Goal: Navigation & Orientation: Find specific page/section

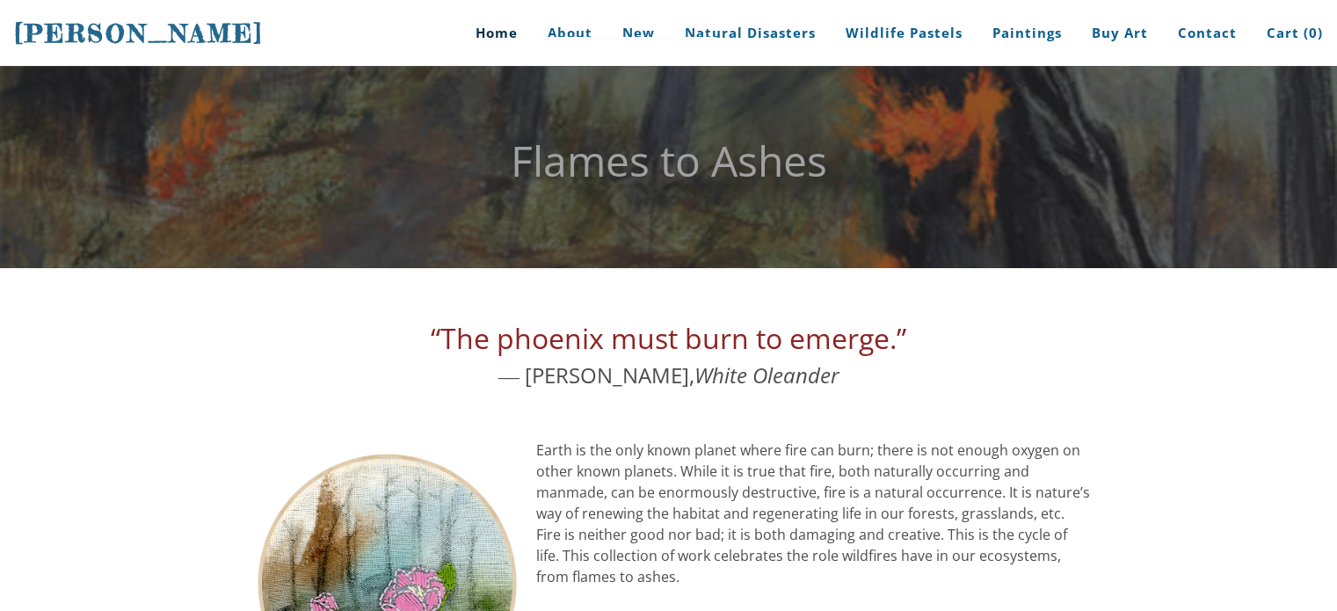
click at [506, 33] on link "Home" at bounding box center [490, 33] width 82 height 66
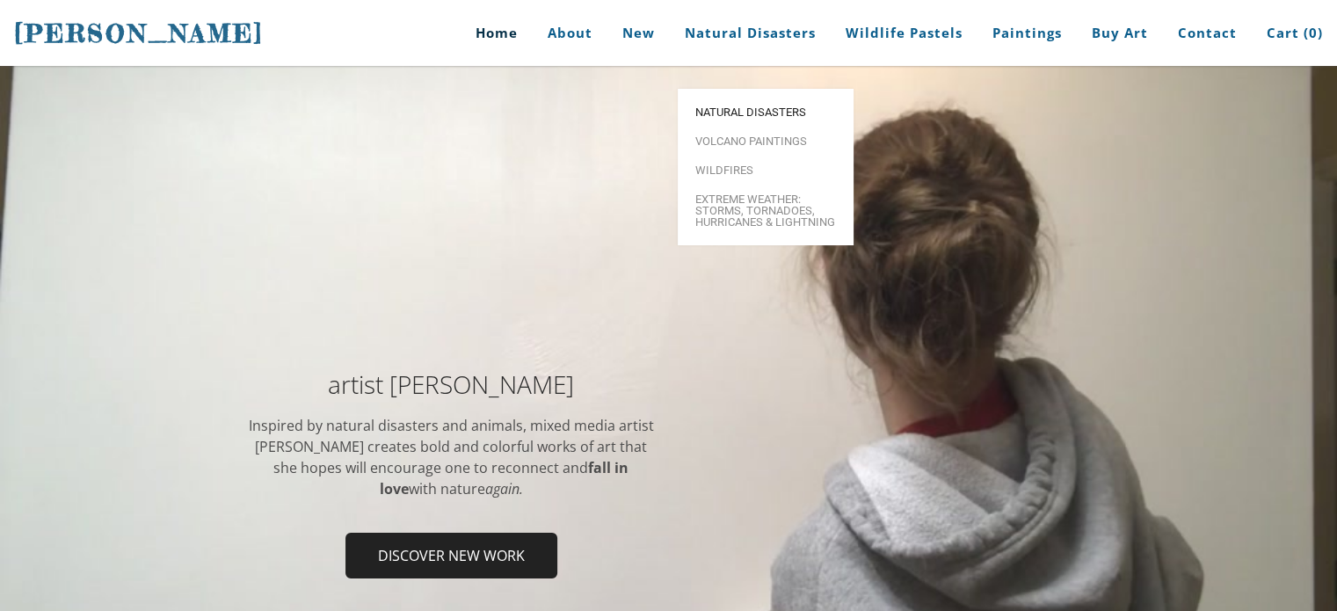
click at [724, 98] on link "Natural Disasters" at bounding box center [766, 112] width 176 height 29
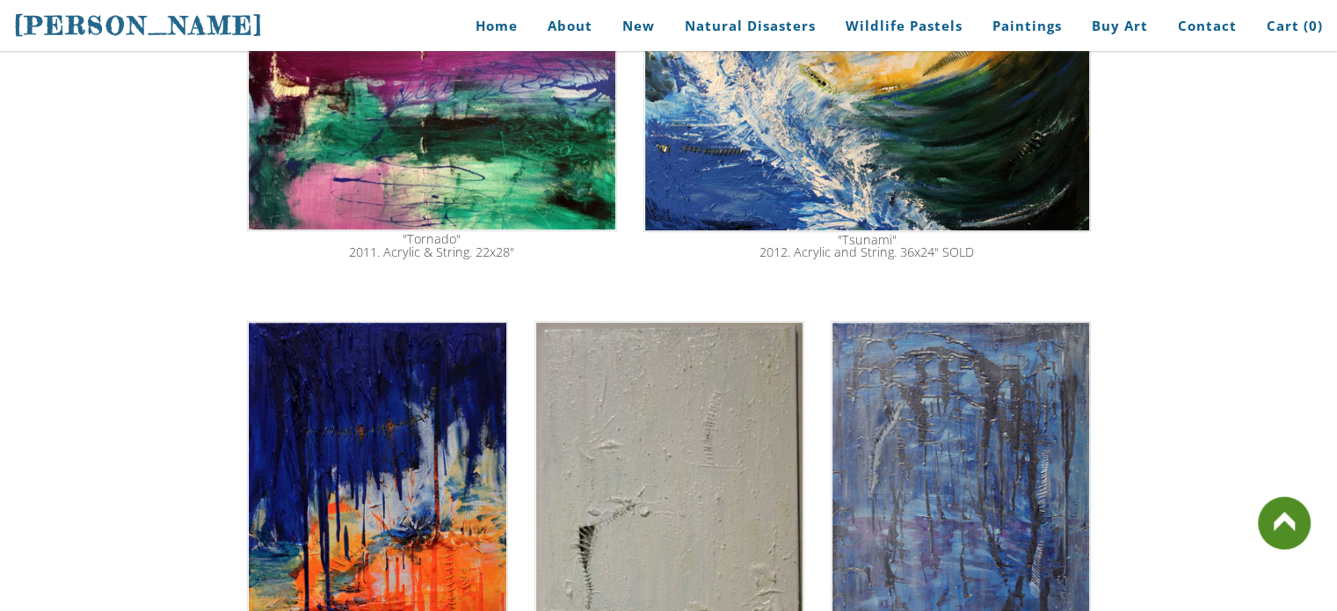
scroll to position [768, 0]
